Goal: Information Seeking & Learning: Learn about a topic

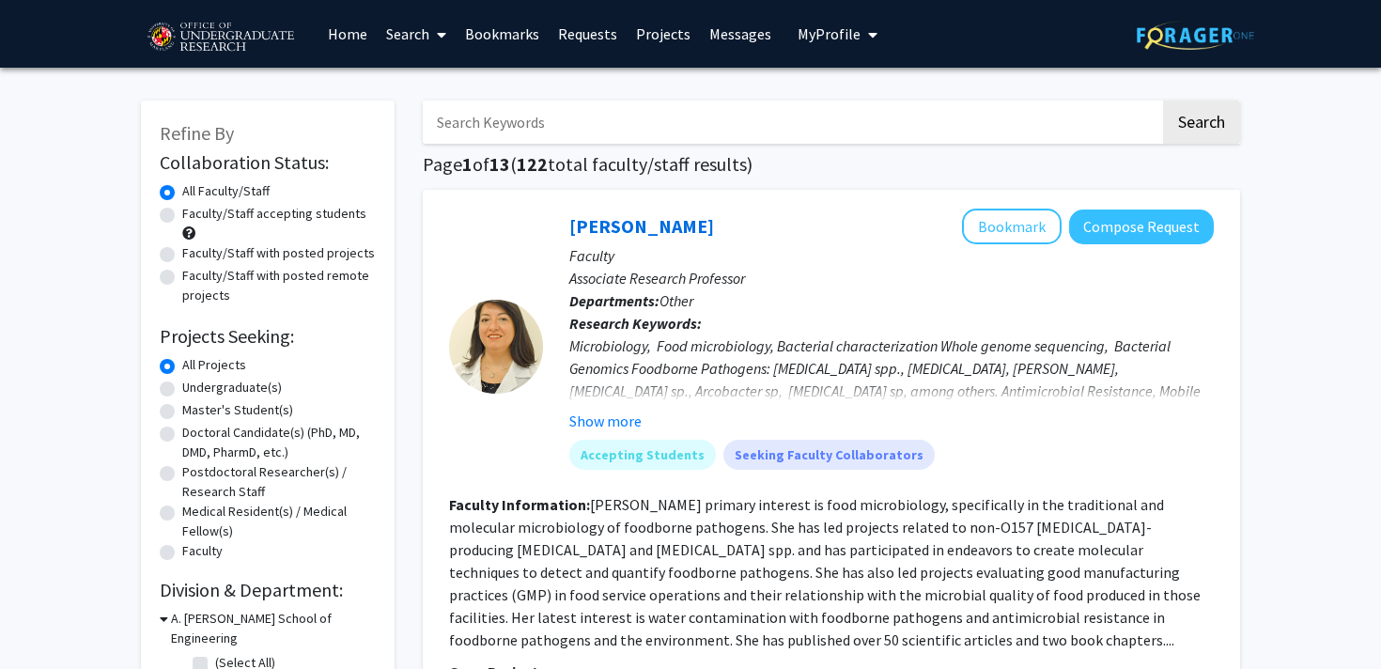
click at [182, 209] on label "Faculty/Staff accepting students" at bounding box center [274, 214] width 184 height 20
click at [182, 209] on input "Faculty/Staff accepting students" at bounding box center [188, 210] width 12 height 12
radio input "true"
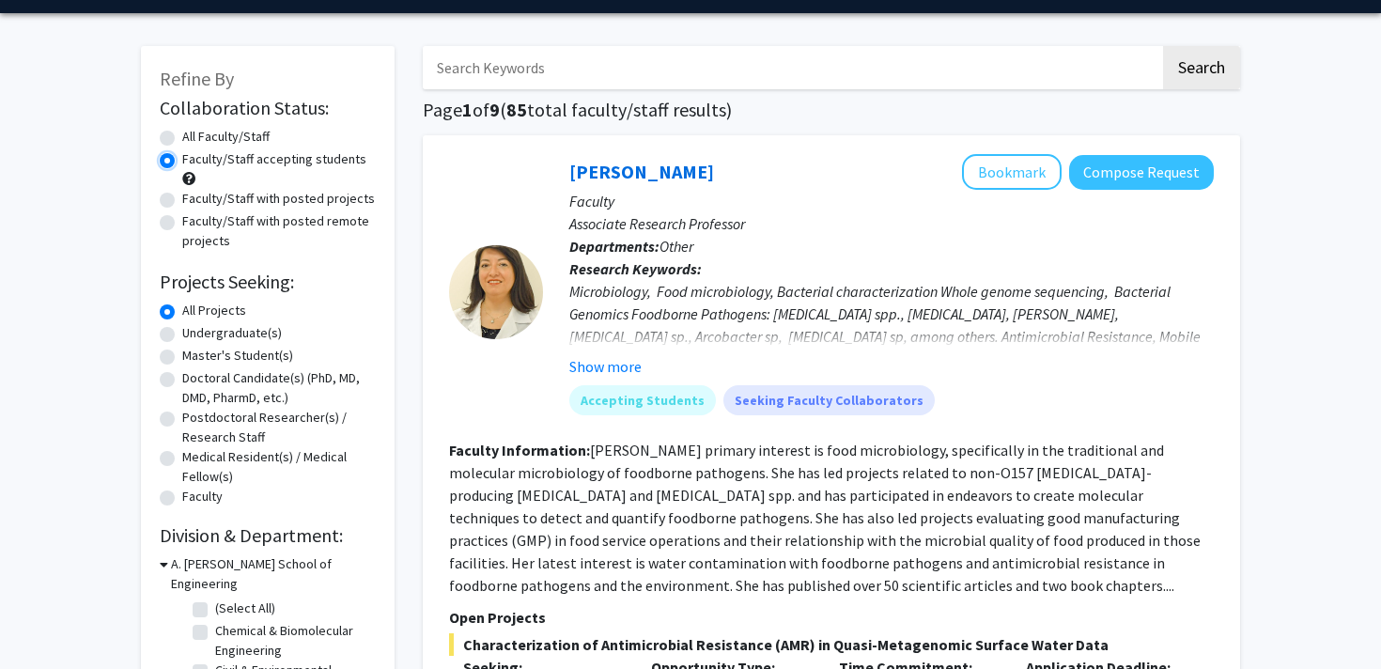
scroll to position [68, 0]
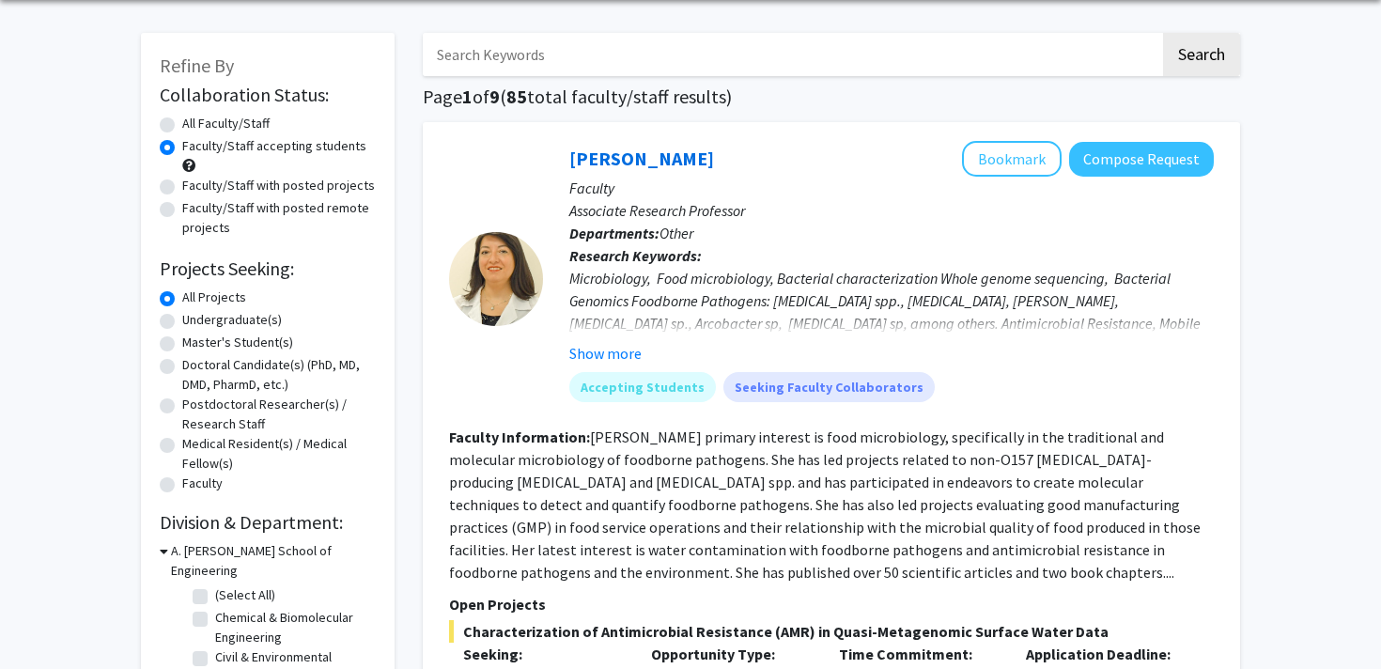
click at [182, 320] on label "Undergraduate(s)" at bounding box center [232, 320] width 100 height 20
click at [182, 320] on input "Undergraduate(s)" at bounding box center [188, 316] width 12 height 12
radio input "true"
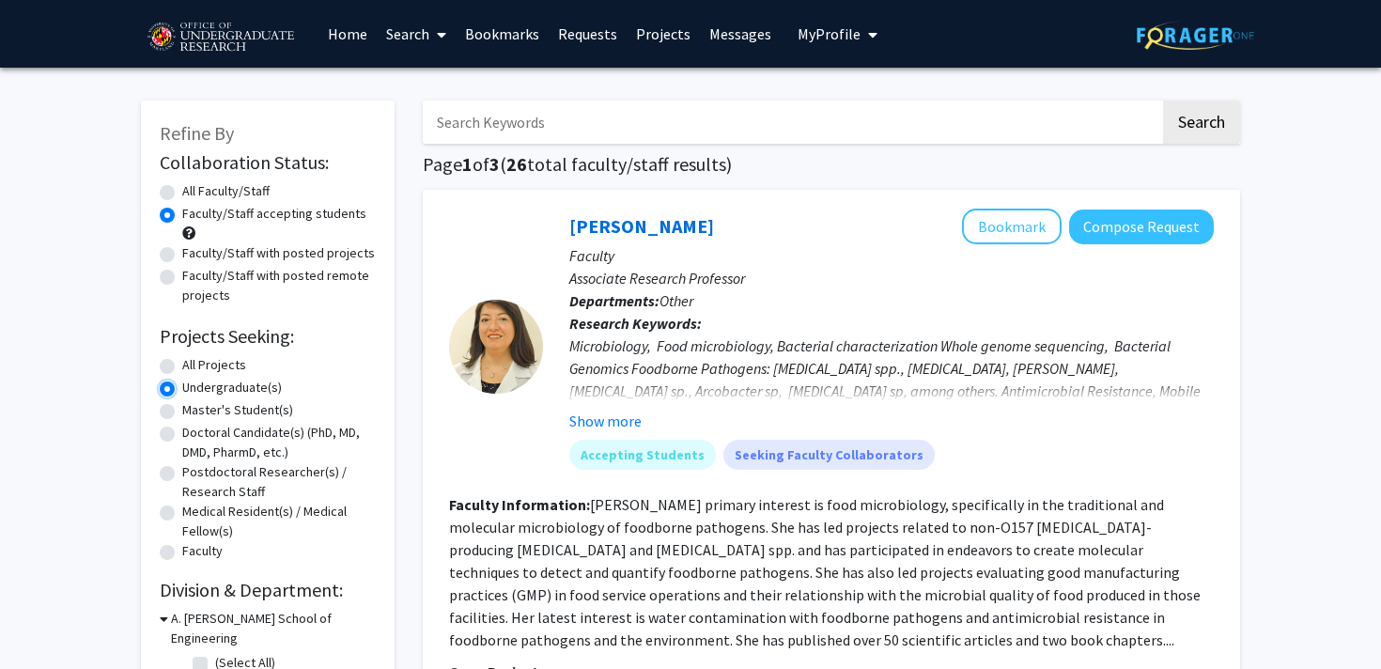
scroll to position [10, 0]
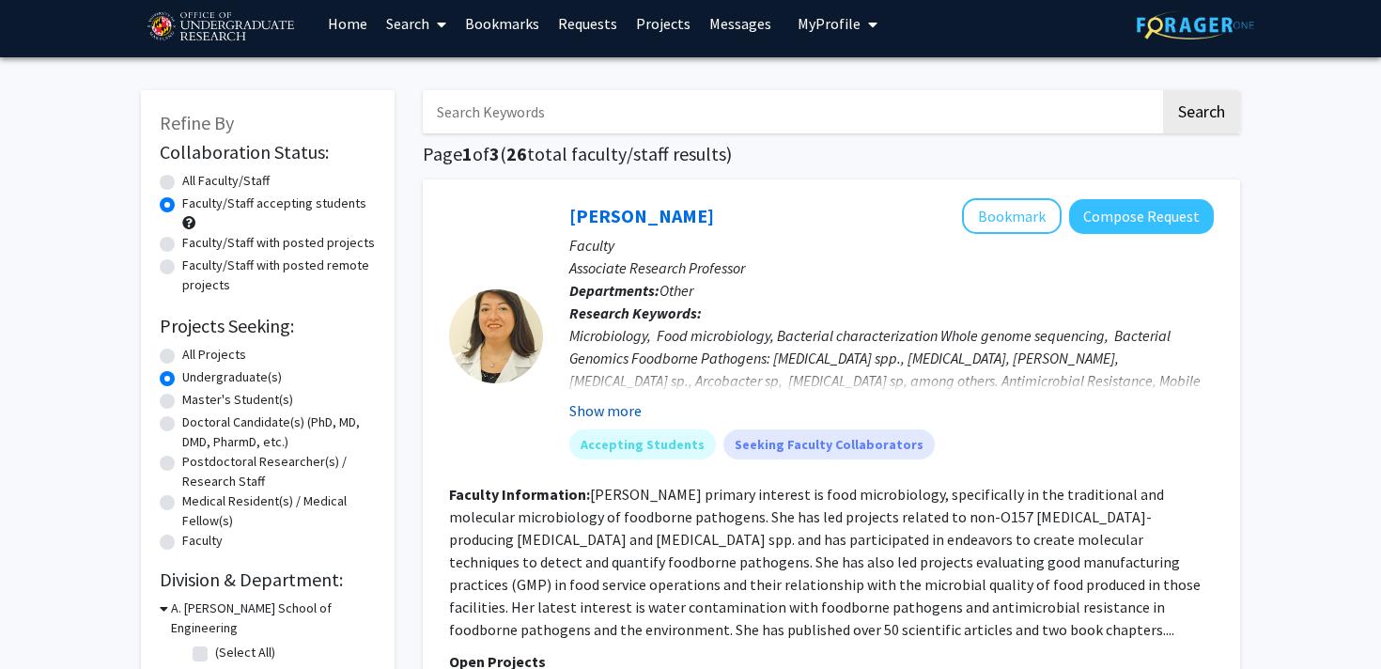
click at [595, 414] on button "Show more" at bounding box center [606, 410] width 72 height 23
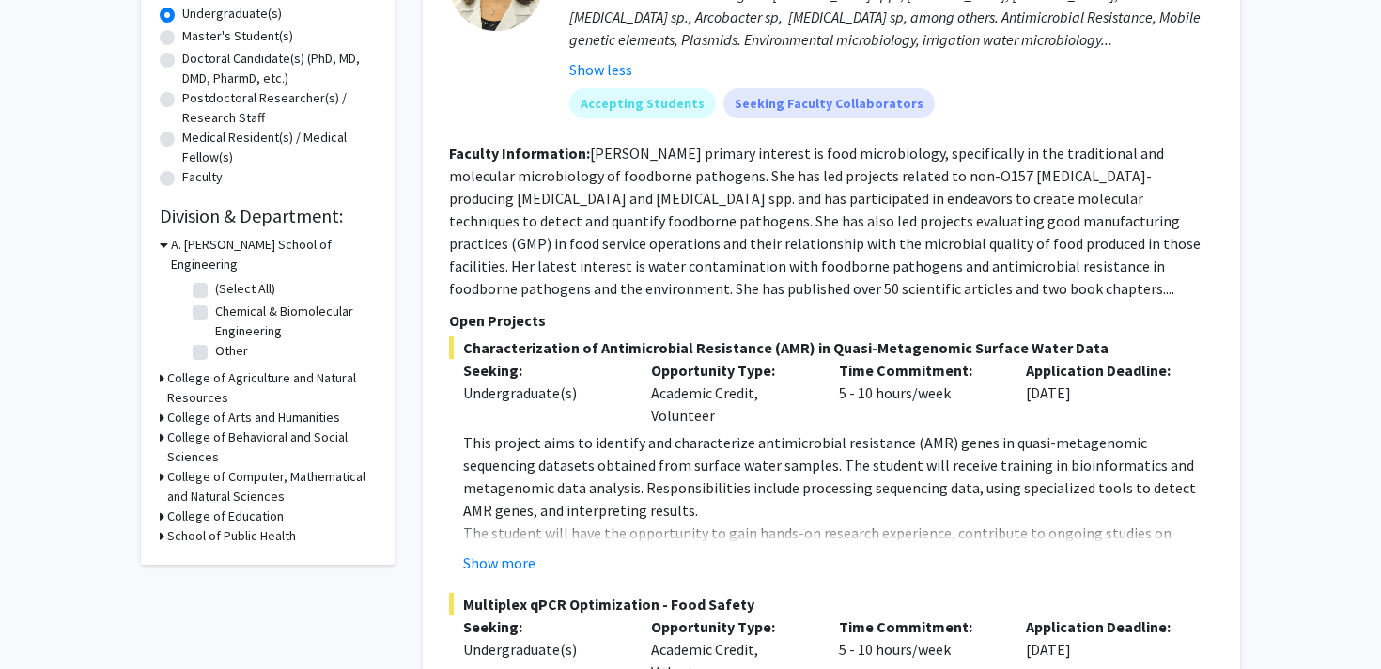
scroll to position [377, 0]
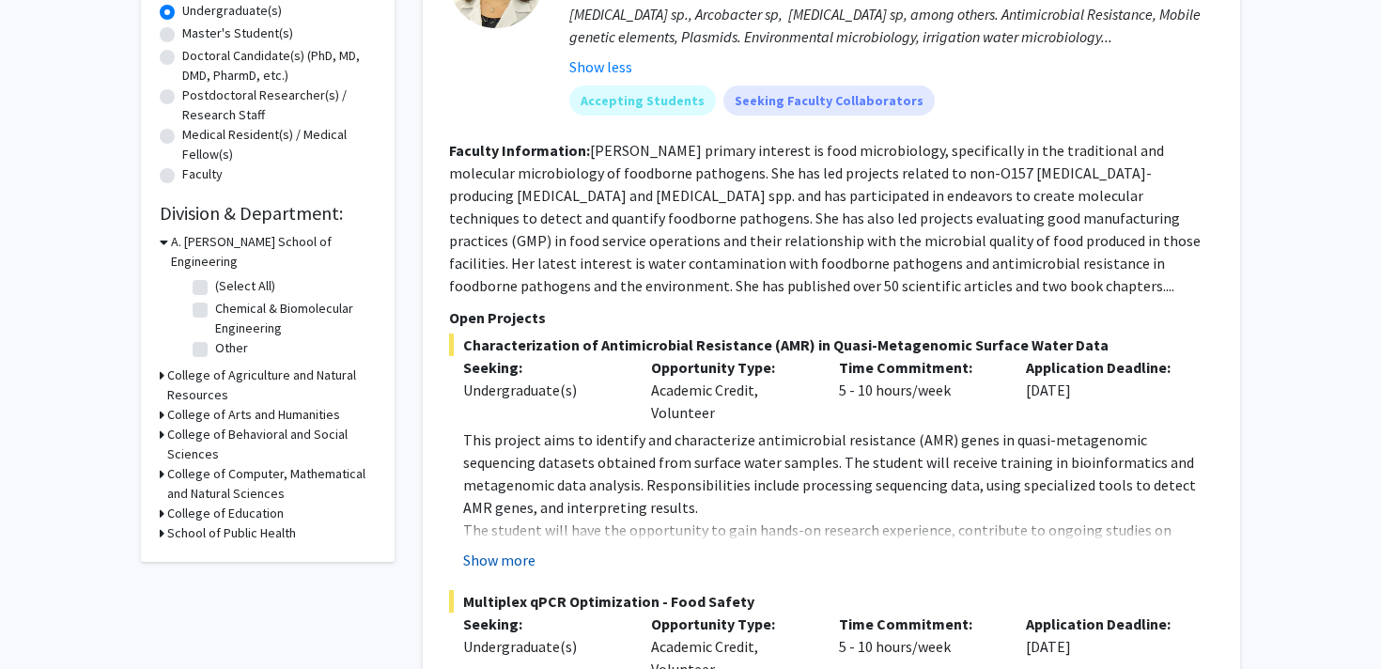
click at [518, 555] on button "Show more" at bounding box center [499, 560] width 72 height 23
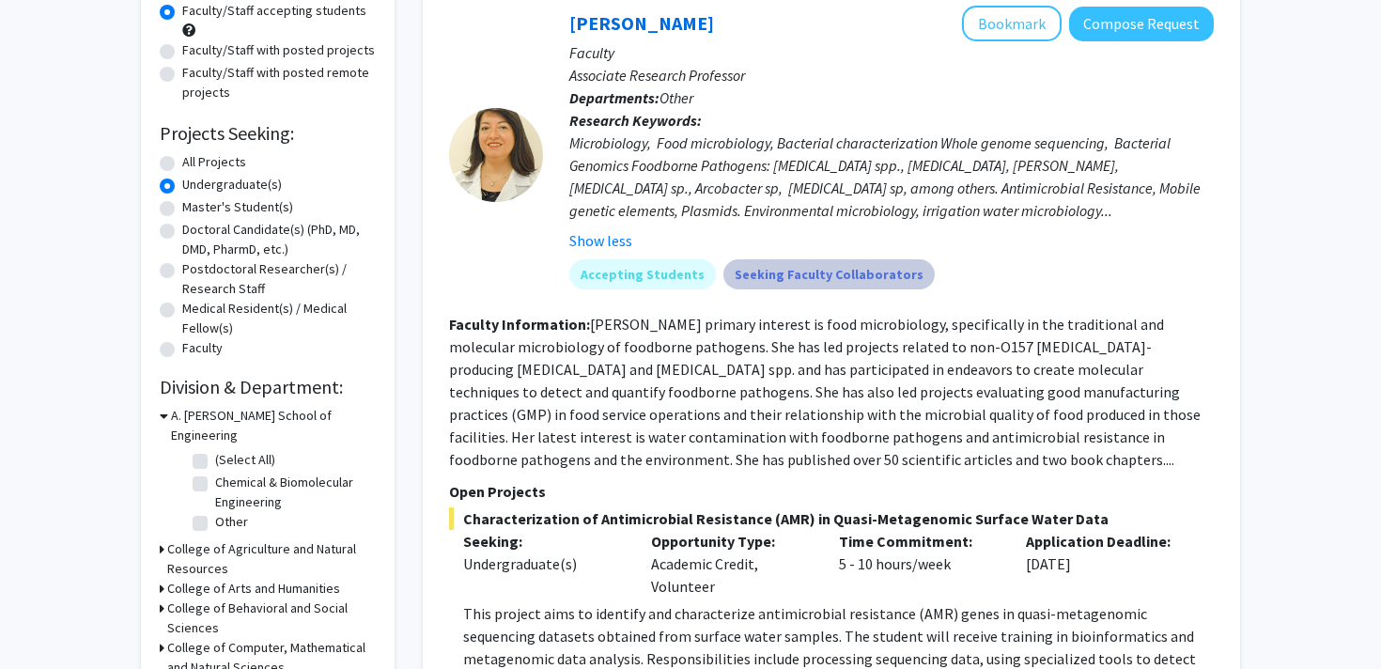
scroll to position [204, 0]
click at [604, 237] on button "Show less" at bounding box center [601, 239] width 63 height 23
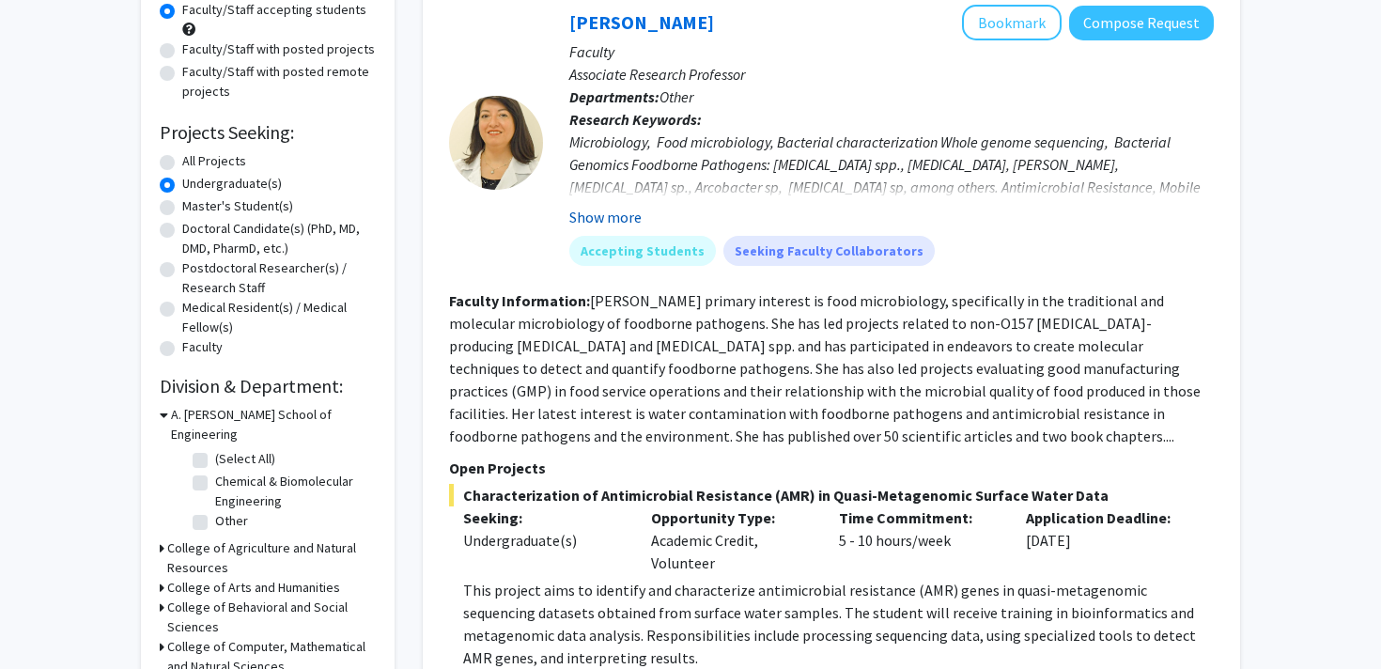
click at [622, 209] on button "Show more" at bounding box center [606, 217] width 72 height 23
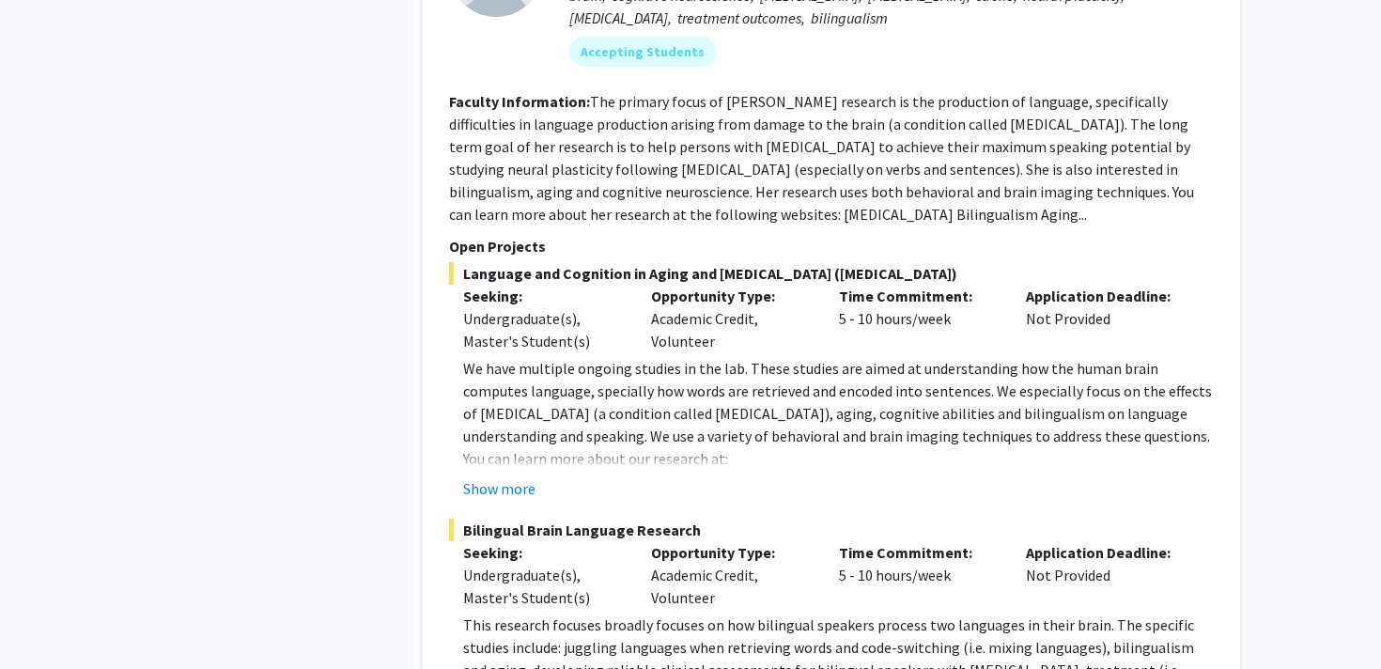
scroll to position [3194, 0]
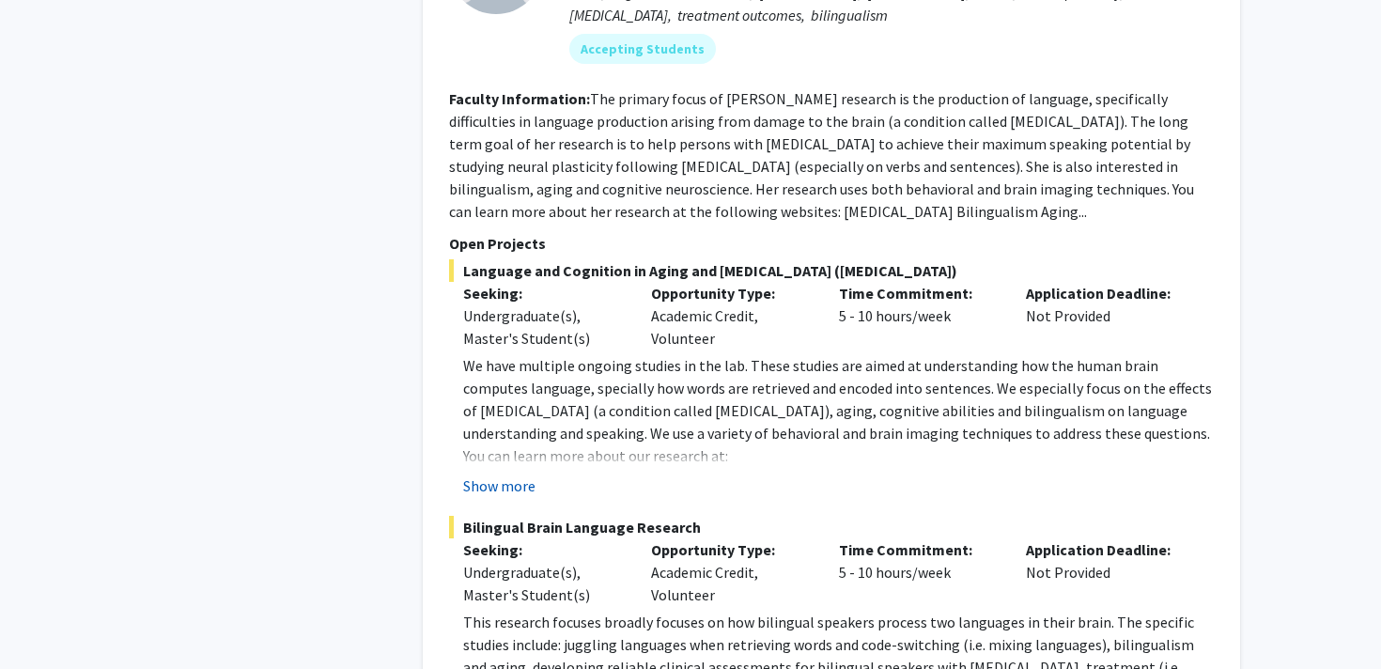
click at [496, 475] on button "Show more" at bounding box center [499, 486] width 72 height 23
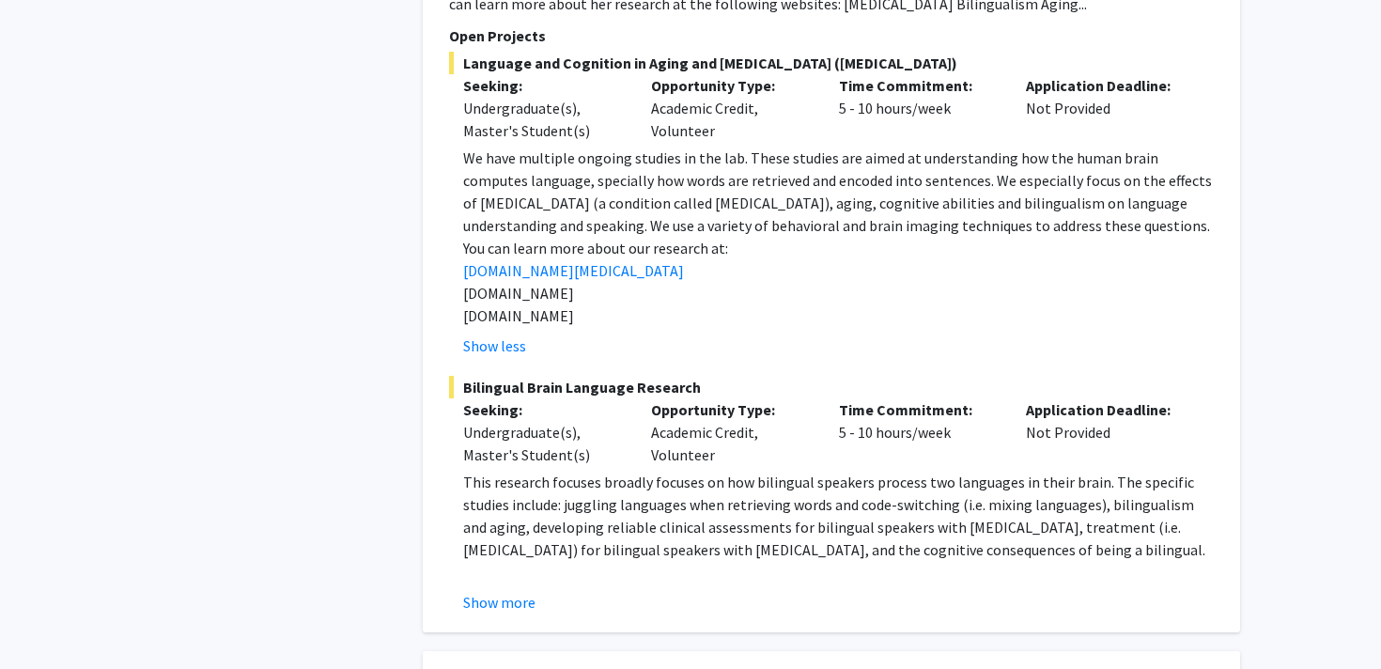
scroll to position [3410, 0]
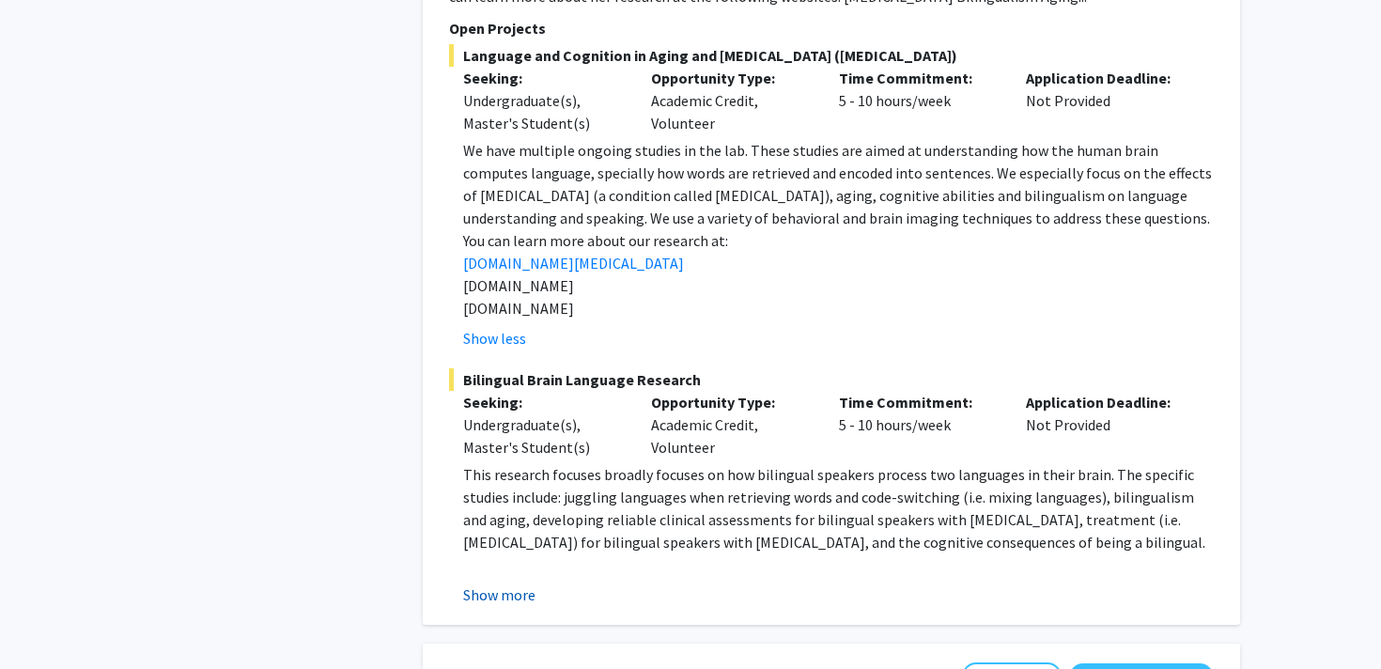
click at [492, 584] on button "Show more" at bounding box center [499, 595] width 72 height 23
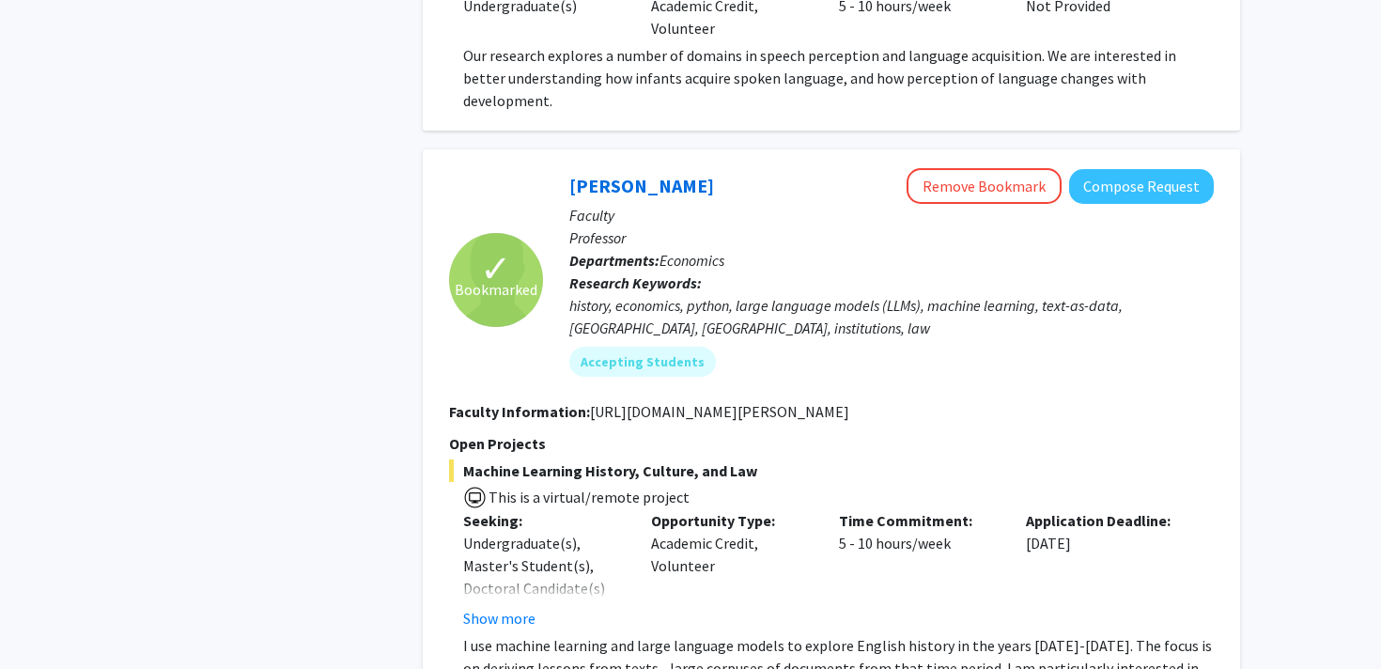
scroll to position [4670, 0]
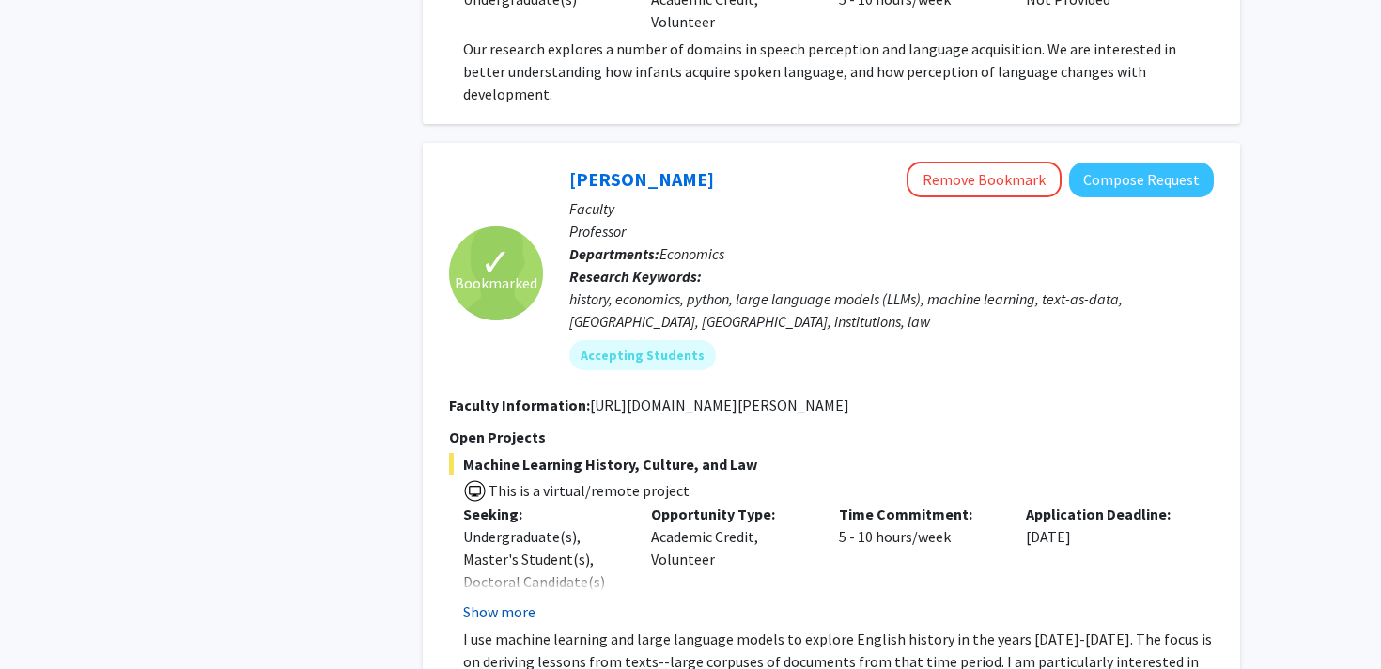
click at [505, 601] on button "Show more" at bounding box center [499, 612] width 72 height 23
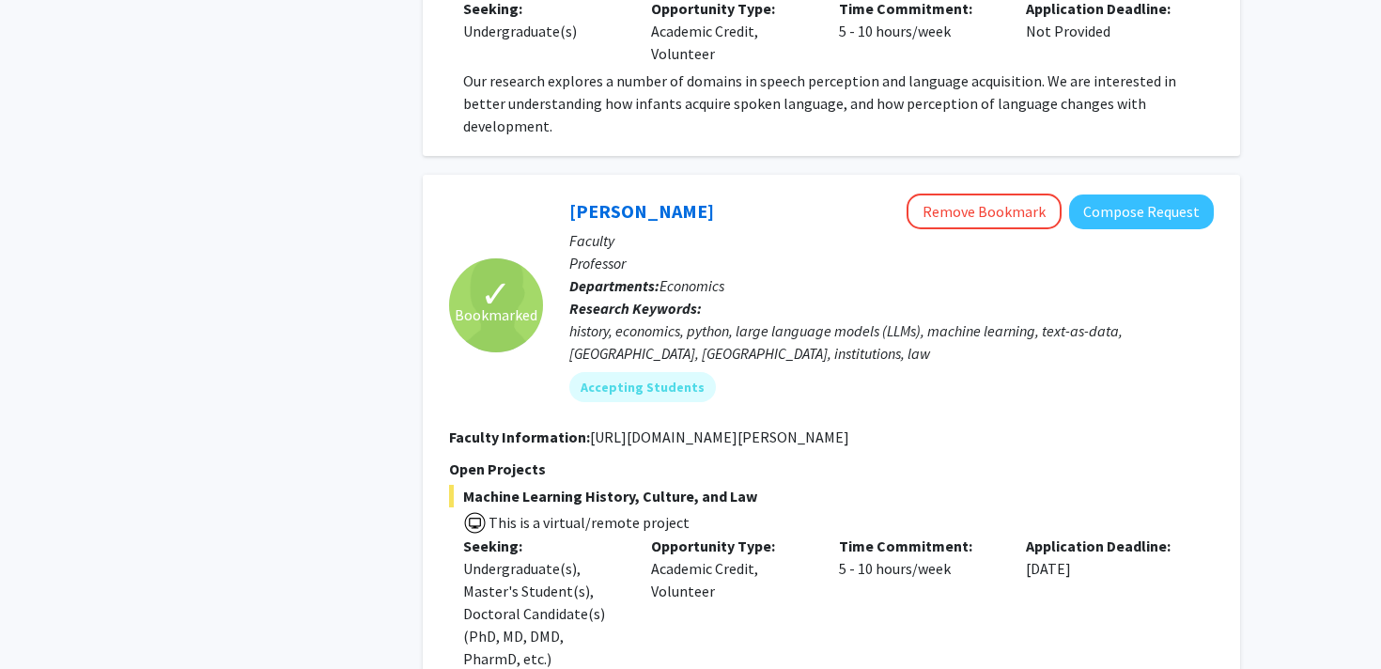
scroll to position [4636, 0]
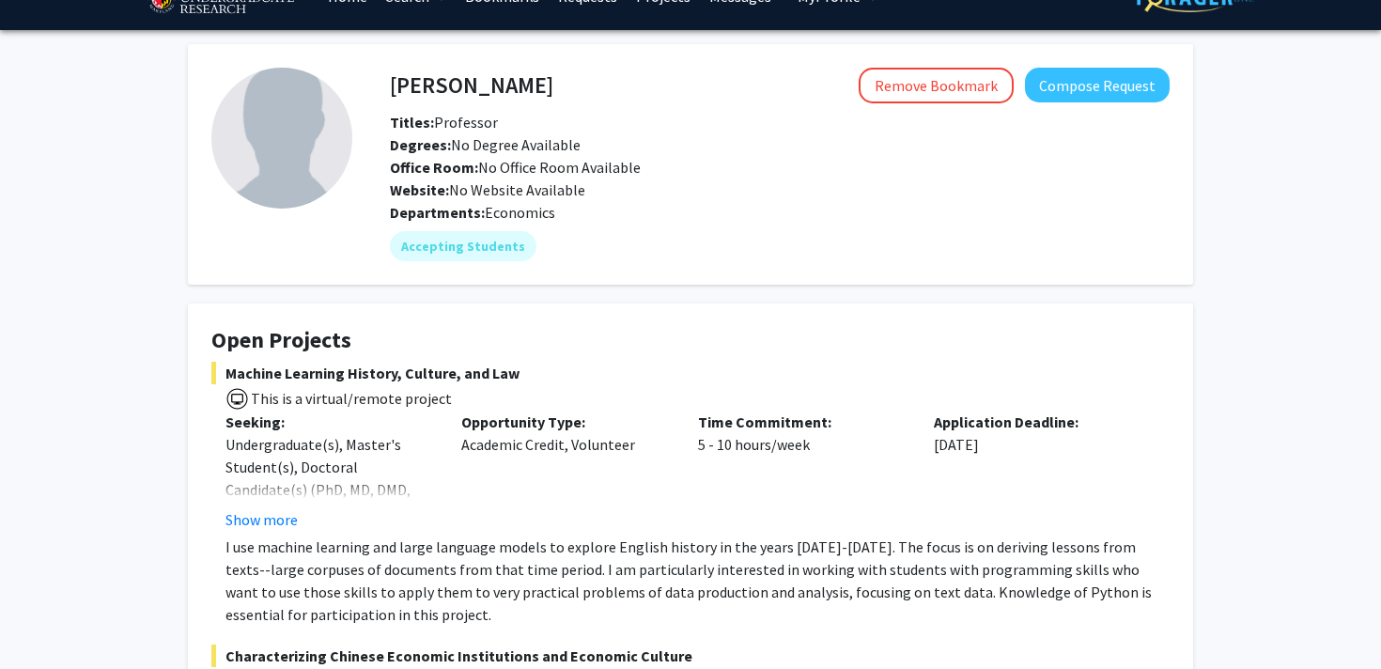
scroll to position [53, 0]
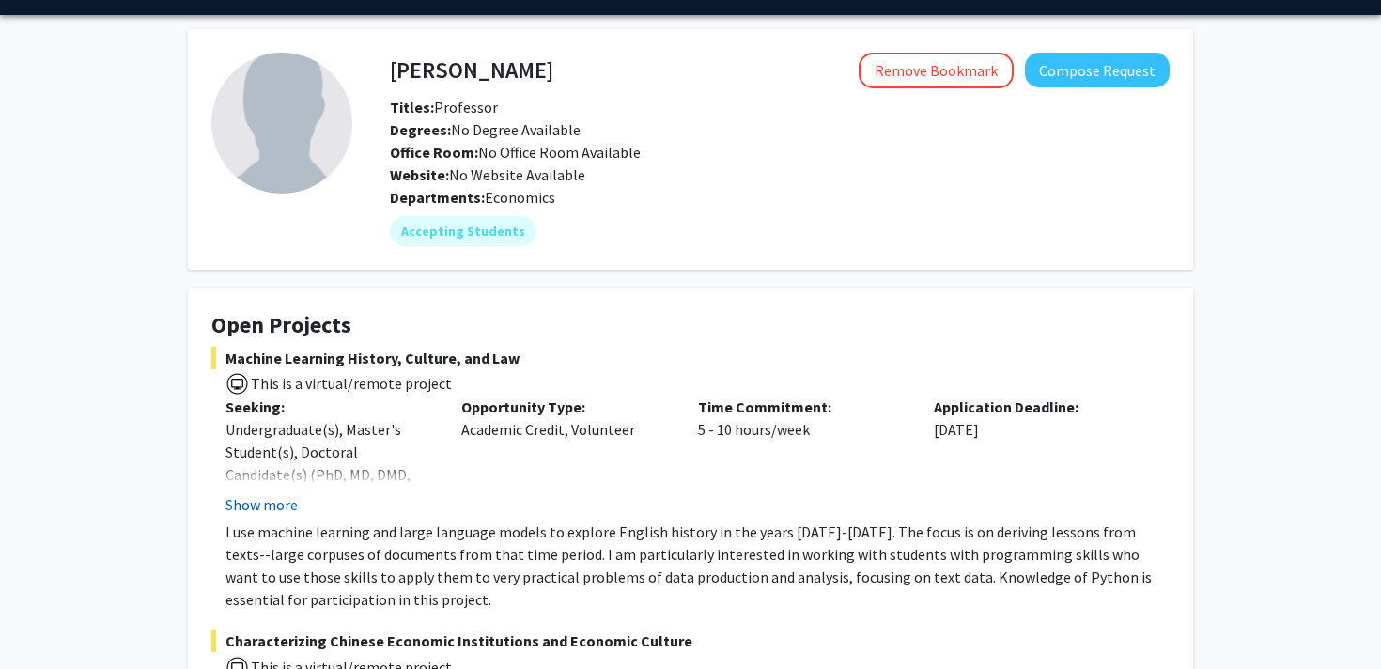
click at [274, 506] on button "Show more" at bounding box center [262, 504] width 72 height 23
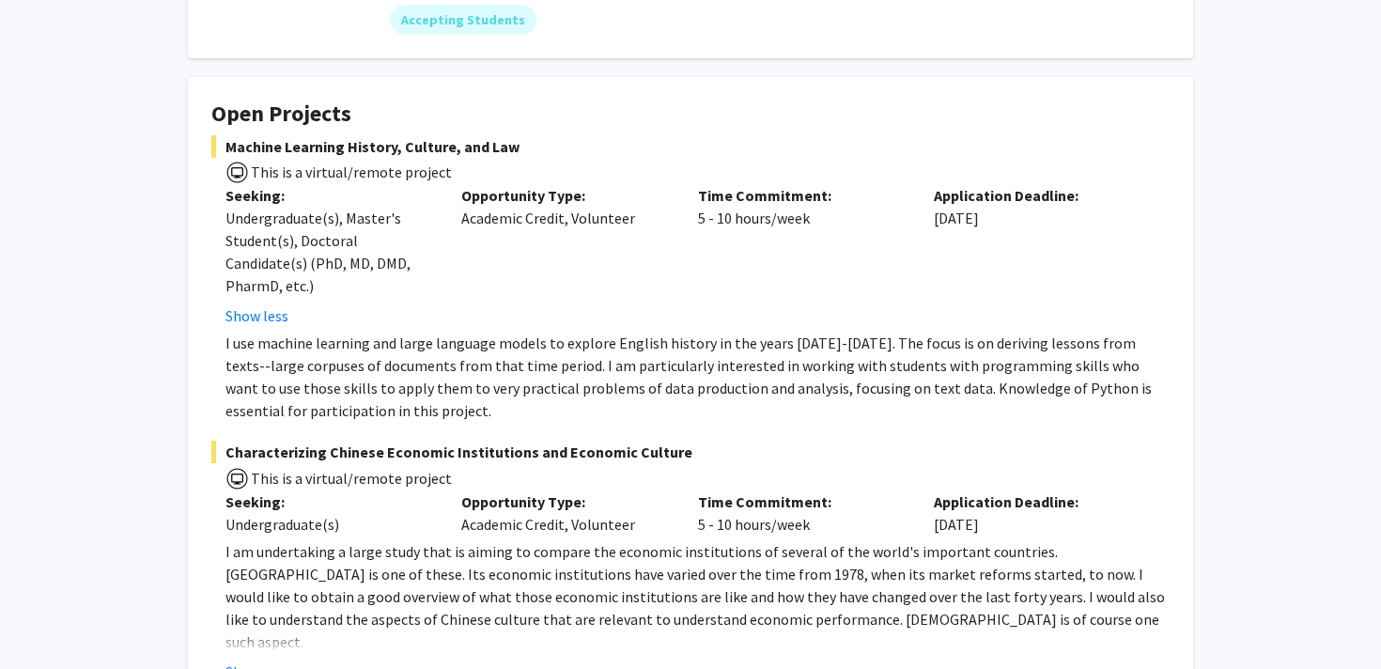
scroll to position [285, 0]
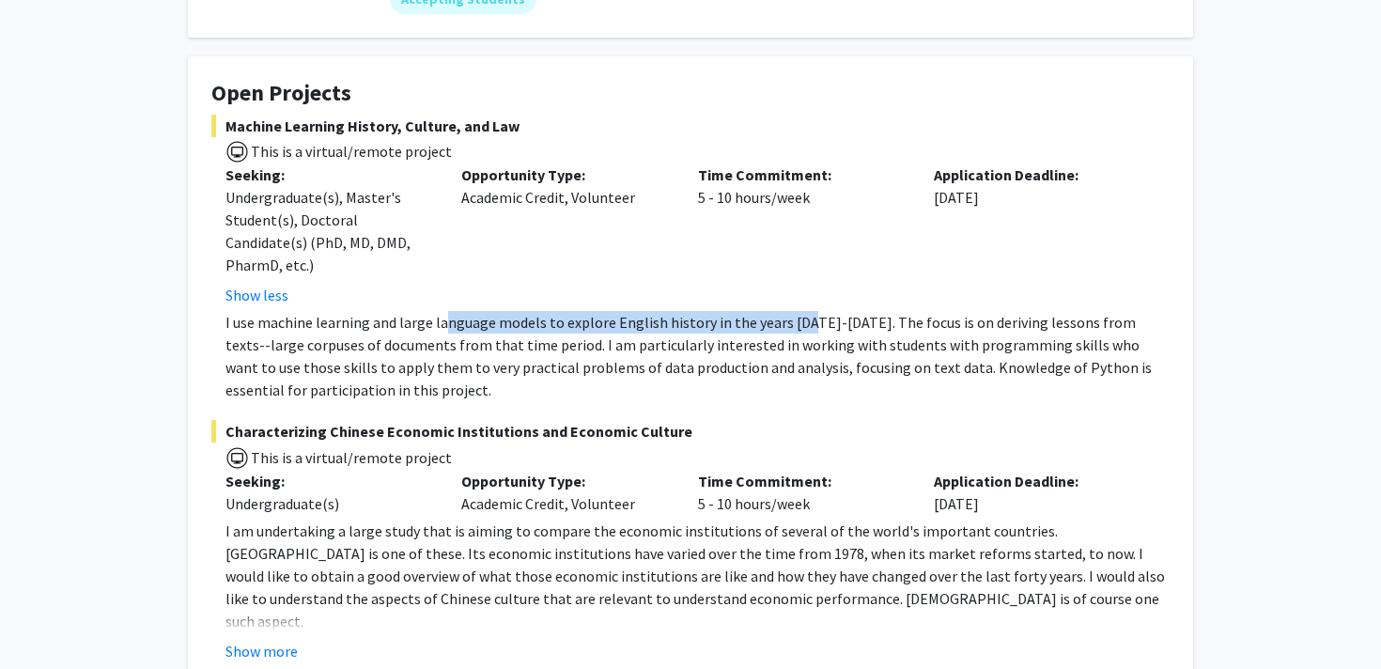
drag, startPoint x: 440, startPoint y: 328, endPoint x: 796, endPoint y: 328, distance: 356.2
click at [796, 328] on p "I use machine learning and large language models to explore English history in …" at bounding box center [698, 356] width 944 height 90
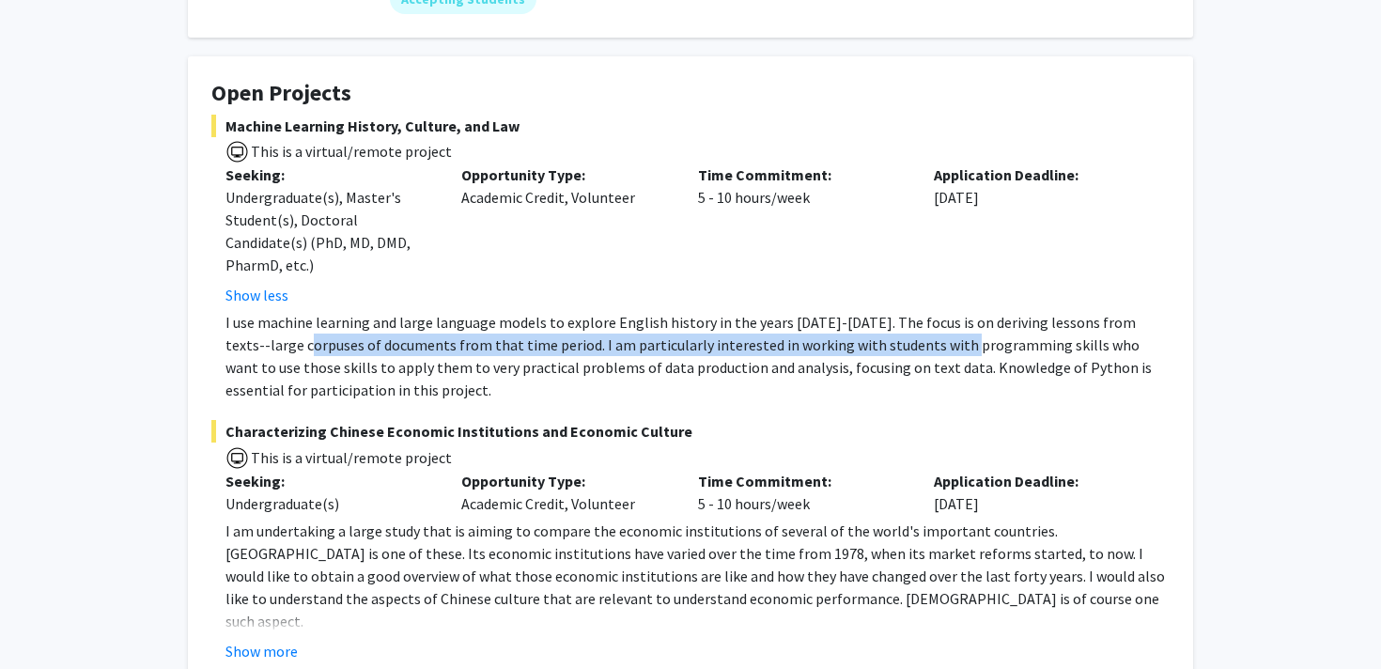
drag, startPoint x: 264, startPoint y: 343, endPoint x: 901, endPoint y: 348, distance: 637.2
click at [901, 348] on p "I use machine learning and large language models to explore English history in …" at bounding box center [698, 356] width 944 height 90
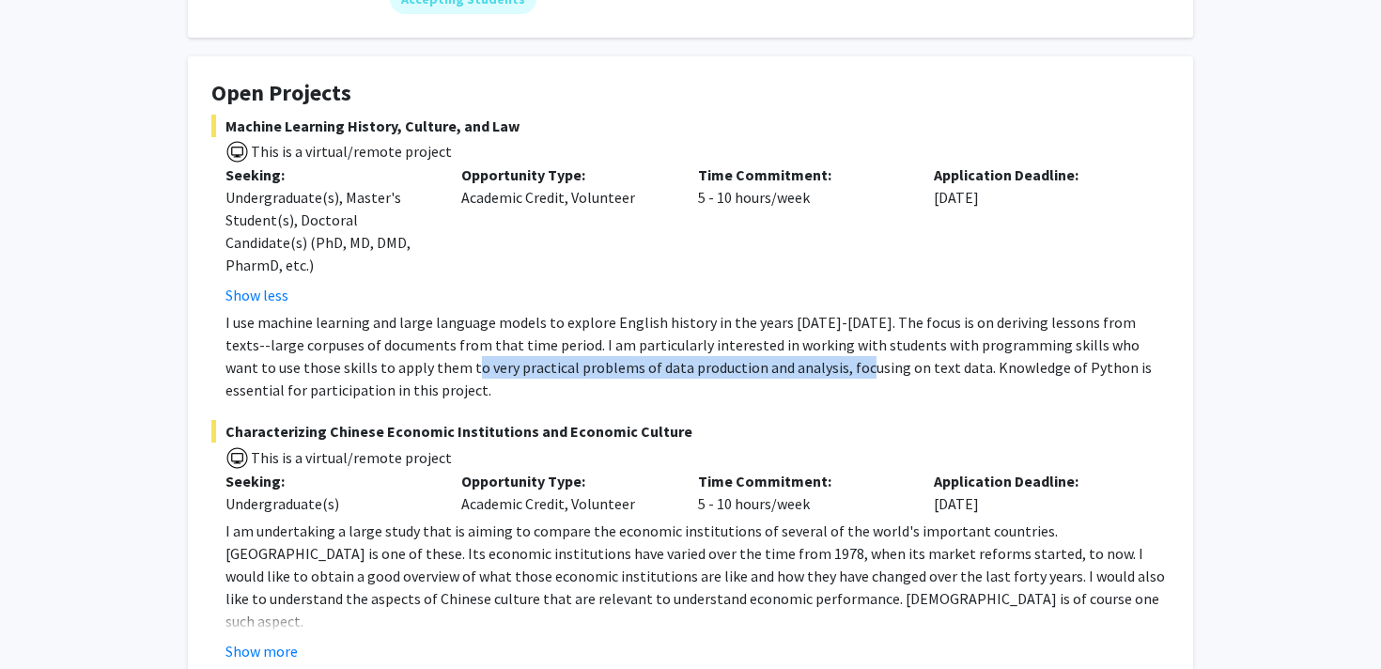
drag, startPoint x: 383, startPoint y: 364, endPoint x: 766, endPoint y: 362, distance: 382.5
click at [767, 362] on p "I use machine learning and large language models to explore English history in …" at bounding box center [698, 356] width 944 height 90
click at [766, 362] on p "I use machine learning and large language models to explore English history in …" at bounding box center [698, 356] width 944 height 90
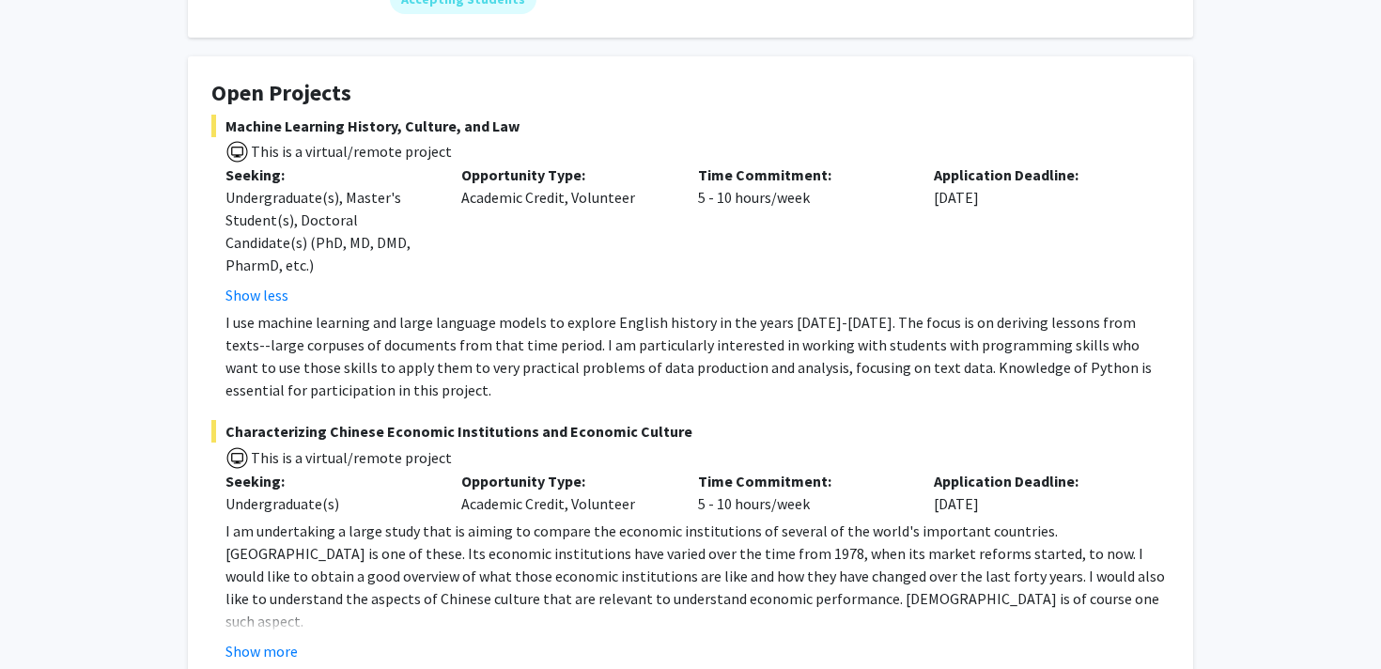
scroll to position [289, 0]
